Goal: Task Accomplishment & Management: Manage account settings

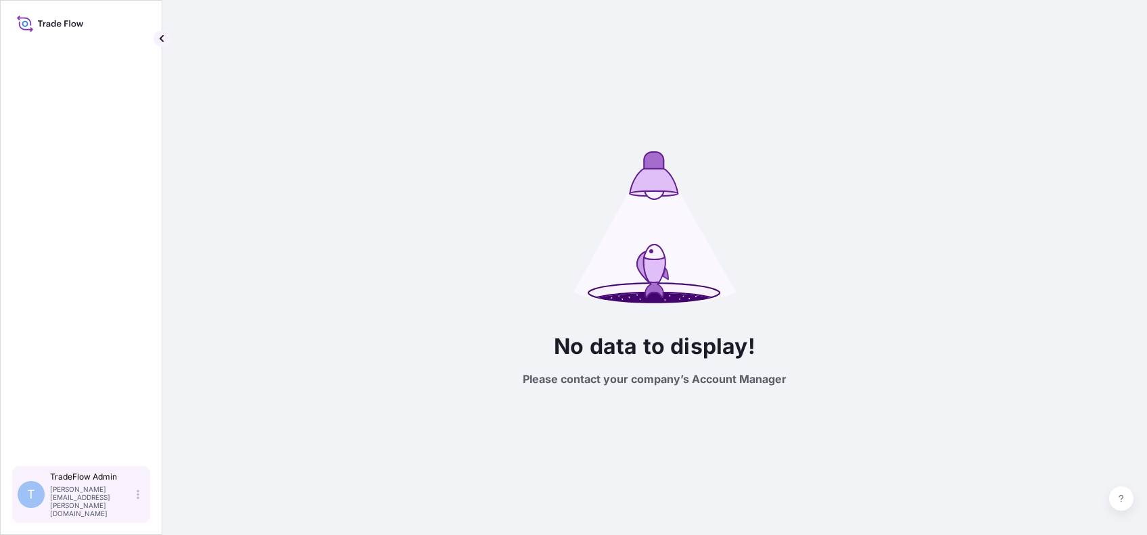
click at [139, 503] on div "TradeFlow Admin jennifer.ellis+demo@wtwco.com" at bounding box center [97, 495] width 95 height 46
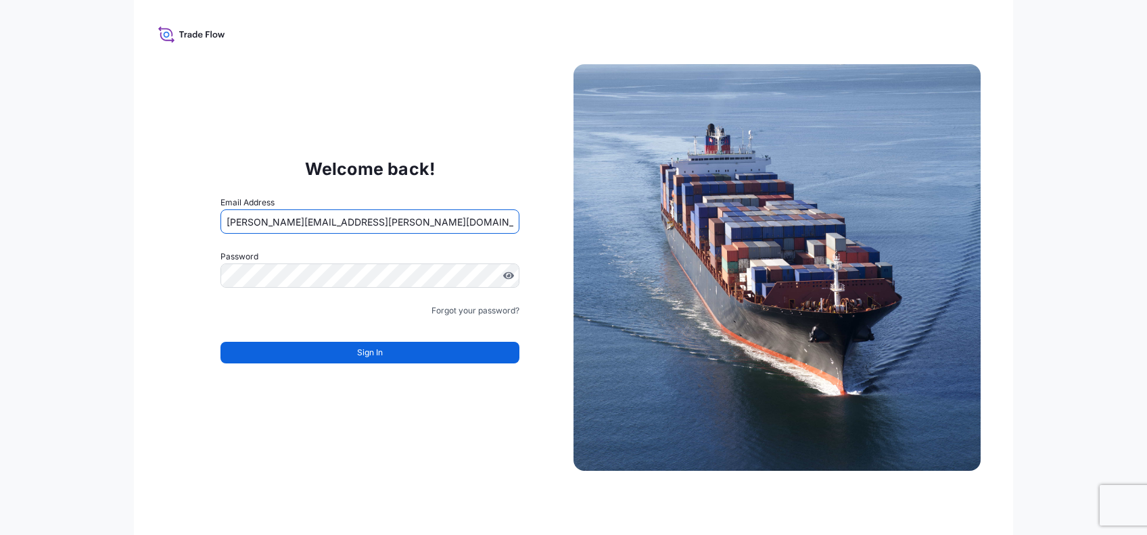
click at [299, 225] on input "[PERSON_NAME][EMAIL_ADDRESS][PERSON_NAME][DOMAIN_NAME]" at bounding box center [369, 222] width 299 height 24
click at [308, 221] on input "[PERSON_NAME][EMAIL_ADDRESS][PERSON_NAME][DOMAIN_NAME]" at bounding box center [369, 222] width 299 height 24
type input "[PERSON_NAME][EMAIL_ADDRESS][PERSON_NAME][DOMAIN_NAME]"
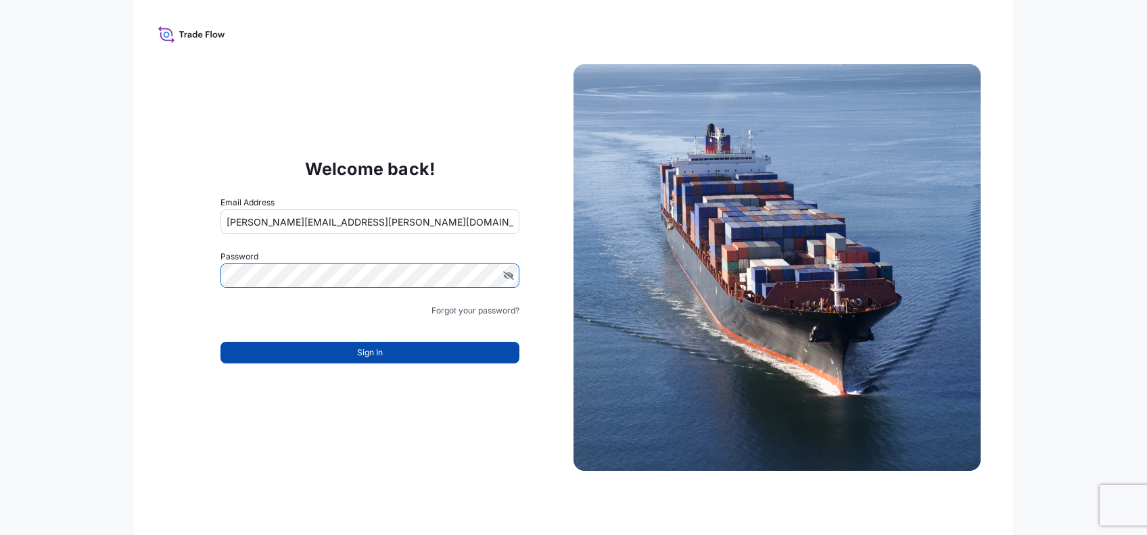
click at [384, 350] on button "Sign In" at bounding box center [369, 353] width 299 height 22
